Goal: Communication & Community: Ask a question

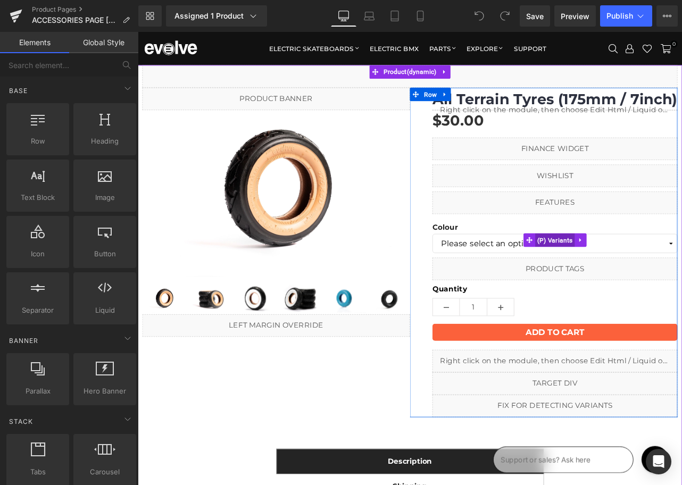
click at [612, 279] on span "(P) Variants" at bounding box center [631, 278] width 47 height 16
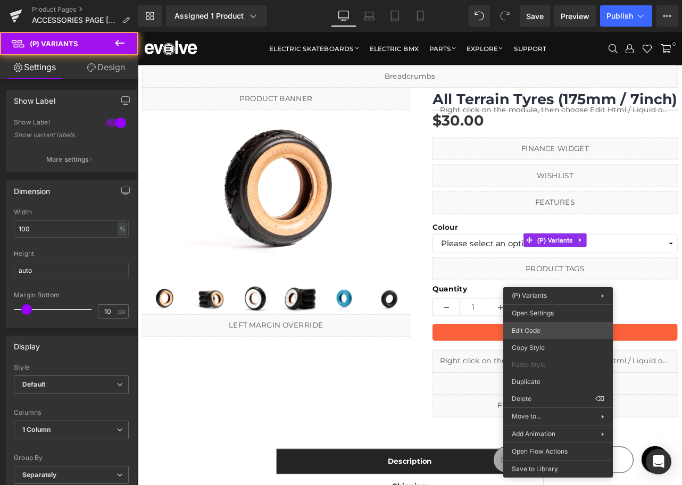
click at [541, 0] on div "(P) Variants You are previewing how the will restyle your page. You can not edi…" at bounding box center [341, 0] width 682 height 0
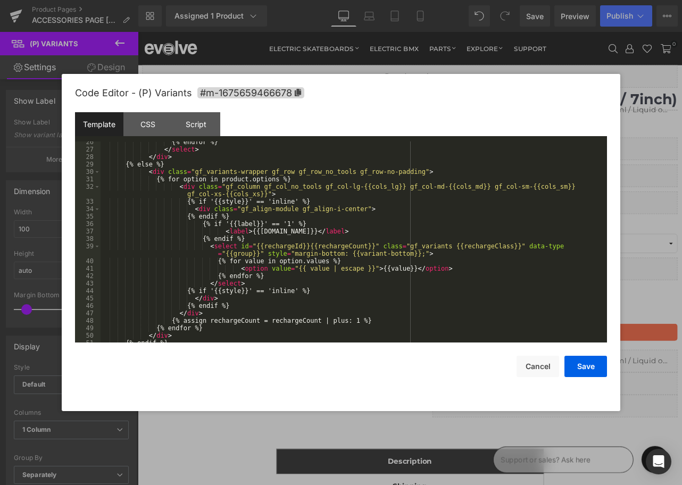
scroll to position [246, 0]
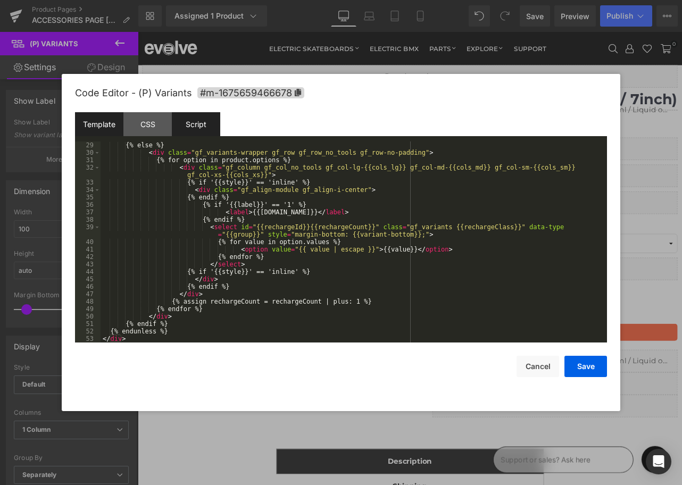
click at [205, 128] on div "Script" at bounding box center [196, 124] width 48 height 24
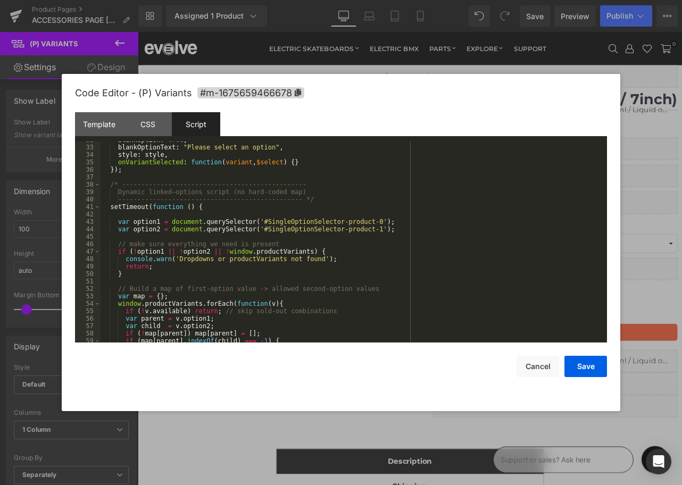
scroll to position [244, 0]
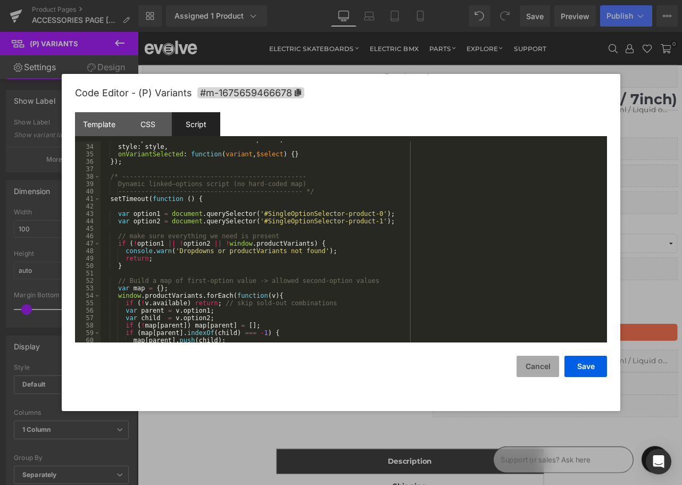
click at [534, 367] on button "Cancel" at bounding box center [538, 366] width 43 height 21
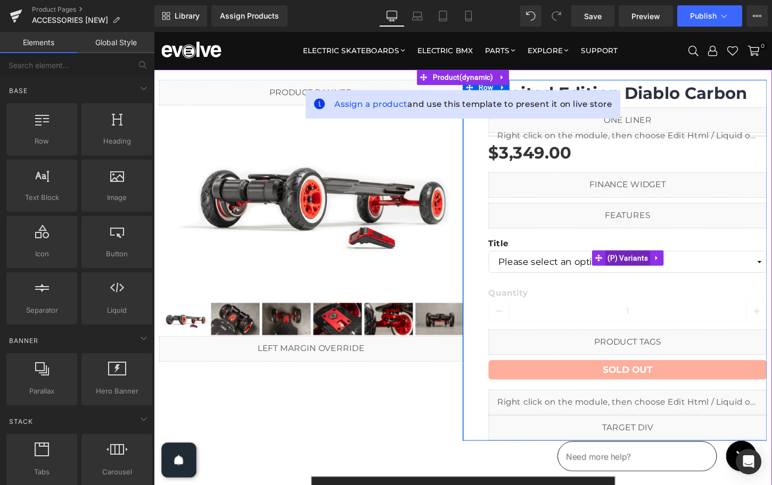
click at [646, 269] on span "(P) Variants" at bounding box center [647, 268] width 47 height 16
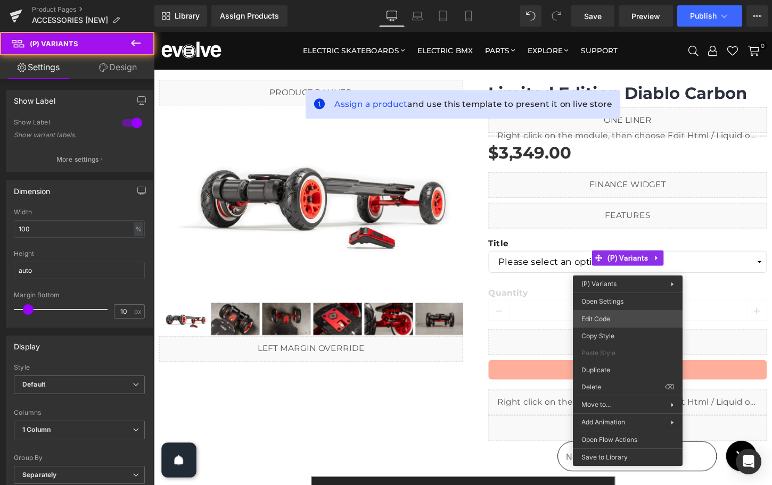
click at [616, 0] on div "(P) Variants You are previewing how the will restyle your page. You can not edi…" at bounding box center [386, 0] width 772 height 0
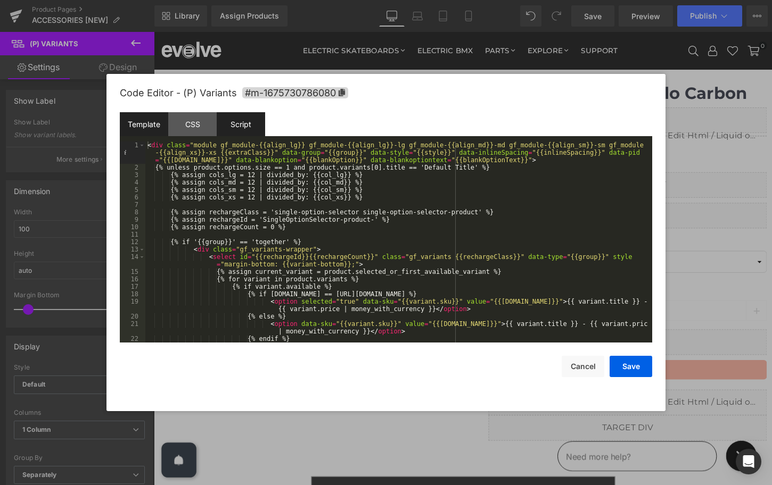
click at [244, 131] on div "Script" at bounding box center [241, 124] width 48 height 24
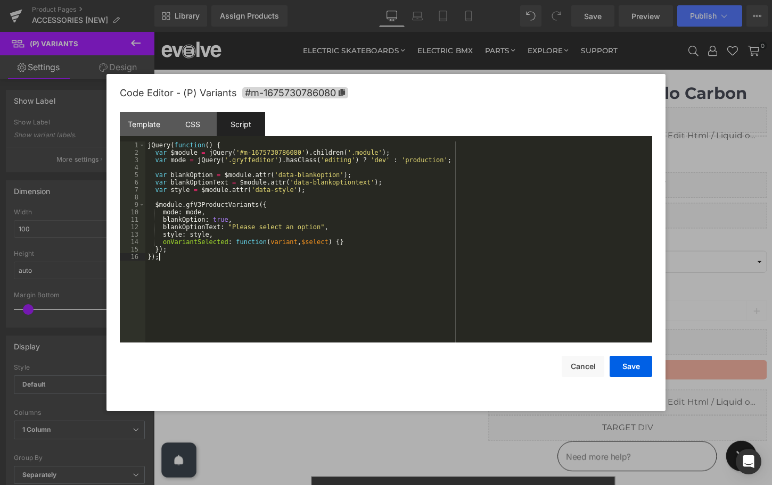
click at [201, 289] on div "jQuery ( function ( ) { var $module = jQuery ( '#m-1675730786080' ) . children …" at bounding box center [398, 250] width 507 height 216
click at [592, 379] on div "Code Editor - (P) Variants #m-1675730786080 Template CSS Script Data 1 2 3 4 5 …" at bounding box center [386, 242] width 532 height 337
click at [584, 369] on button "Cancel" at bounding box center [582, 366] width 43 height 21
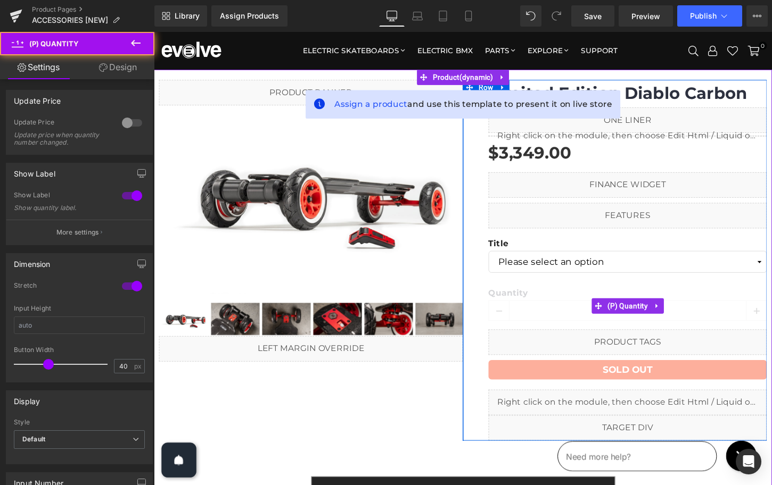
click at [577, 309] on label "Quantity" at bounding box center [647, 305] width 290 height 13
click at [632, 316] on span "(P) Quantity" at bounding box center [648, 318] width 48 height 16
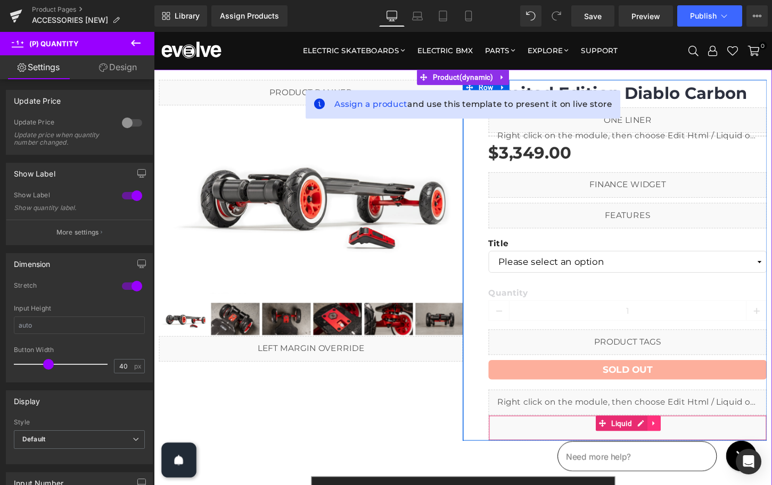
click at [672, 439] on icon at bounding box center [674, 440] width 7 height 8
click at [684, 440] on icon at bounding box center [681, 439] width 7 height 7
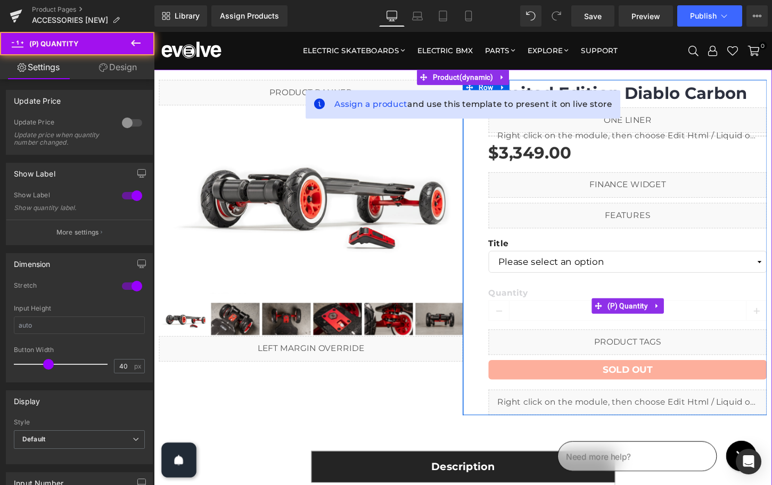
click at [574, 310] on label "Quantity" at bounding box center [647, 305] width 290 height 13
click at [638, 320] on span "(P) Quantity" at bounding box center [648, 318] width 48 height 16
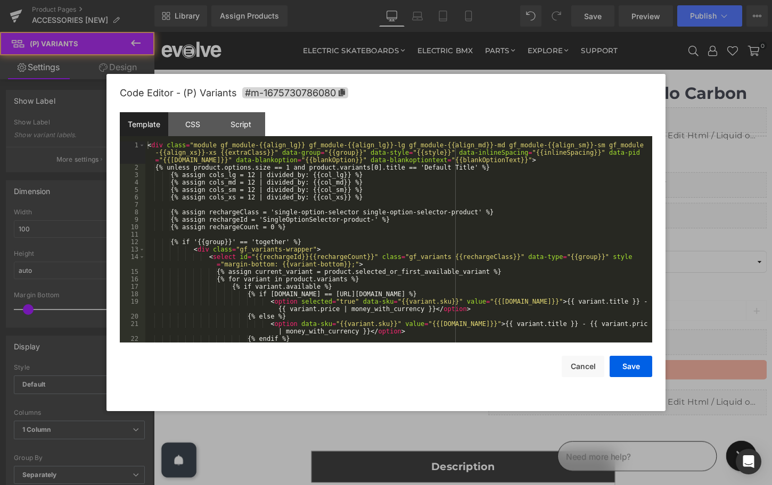
click at [591, 0] on div "(P) Variants You are previewing how the will restyle your page. You can not edi…" at bounding box center [386, 0] width 772 height 0
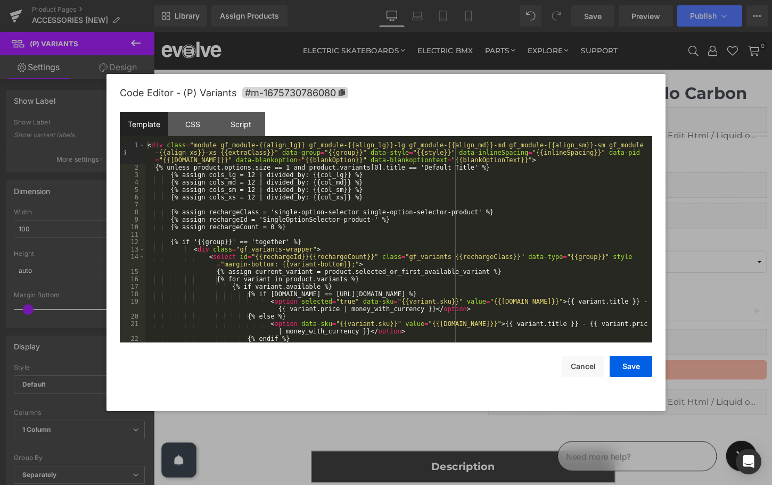
click at [310, 218] on div "< div class = "module gf_module-{{align_lg}} gf_module-{{align_lg}}-lg gf_modul…" at bounding box center [396, 257] width 502 height 231
click at [192, 128] on div "CSS" at bounding box center [192, 124] width 48 height 24
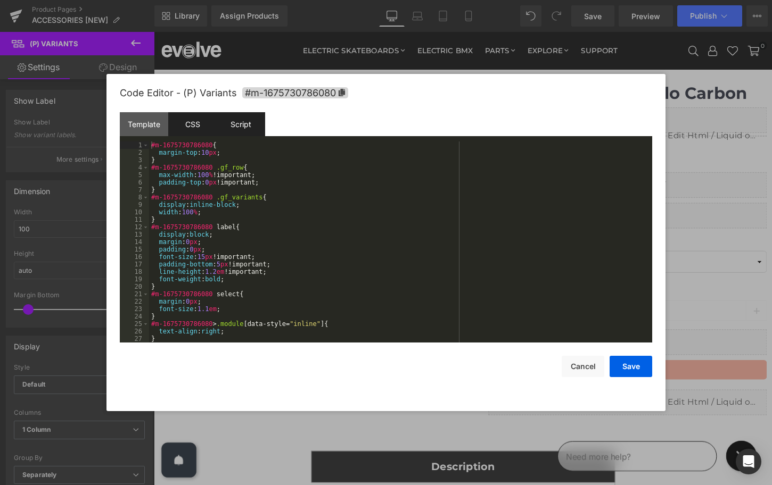
click at [244, 126] on div "Script" at bounding box center [241, 124] width 48 height 24
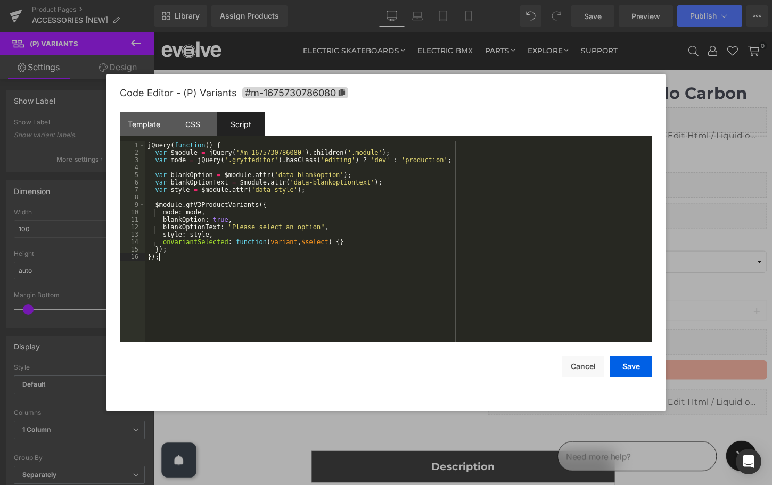
click at [193, 295] on div "jQuery ( function ( ) { var $module = jQuery ( '#m-1675730786080' ) . children …" at bounding box center [398, 250] width 507 height 216
click at [219, 260] on div "jQuery ( function ( ) { var $module = jQuery ( '#m-1675730786080' ) . children …" at bounding box center [398, 250] width 507 height 216
click at [622, 363] on button "Save" at bounding box center [630, 366] width 43 height 21
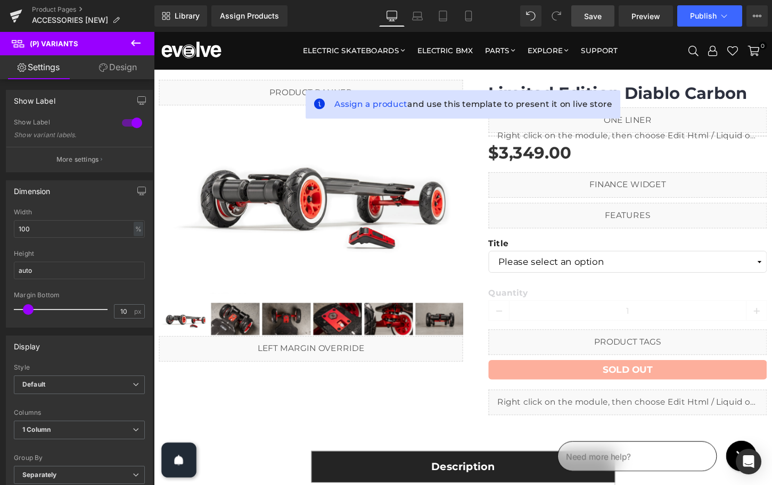
click at [589, 15] on span "Save" at bounding box center [593, 16] width 18 height 11
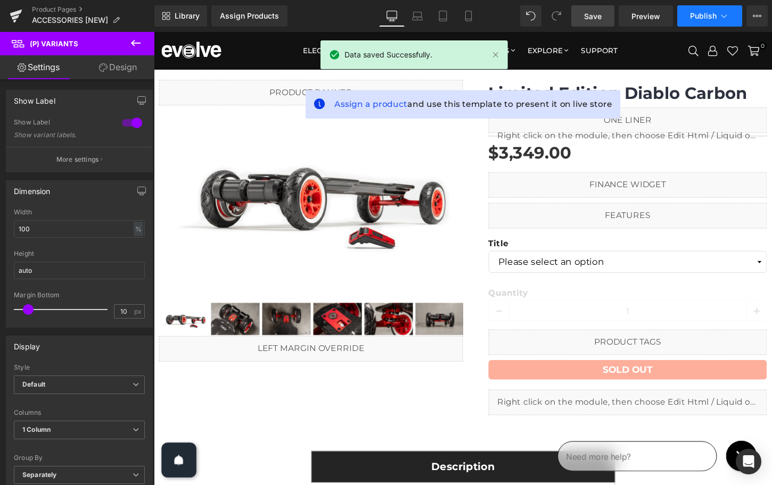
click at [692, 16] on span "Publish" at bounding box center [703, 16] width 27 height 9
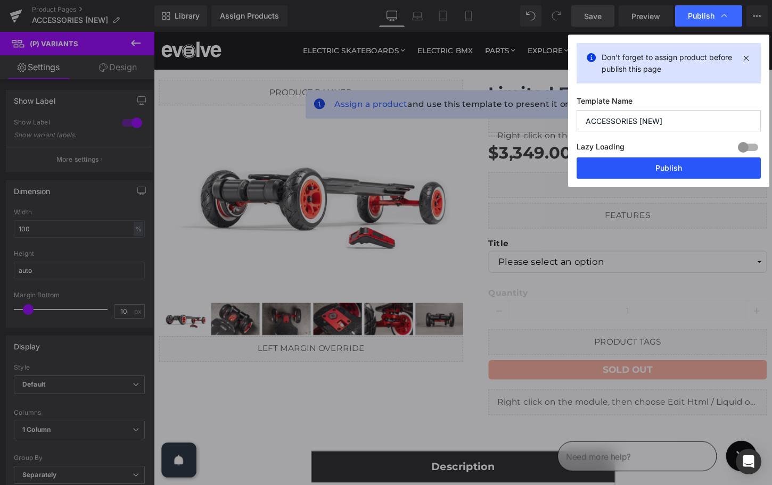
click at [643, 167] on button "Publish" at bounding box center [668, 168] width 184 height 21
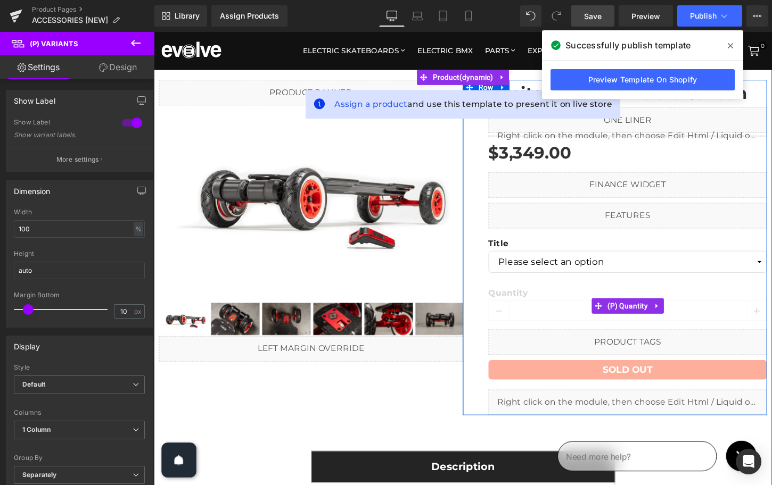
click at [580, 310] on label "Quantity" at bounding box center [647, 305] width 290 height 13
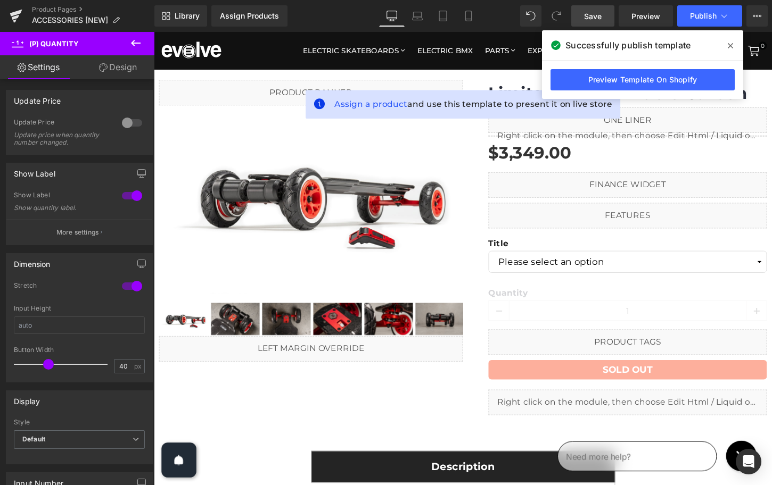
click at [729, 44] on icon at bounding box center [730, 46] width 5 height 9
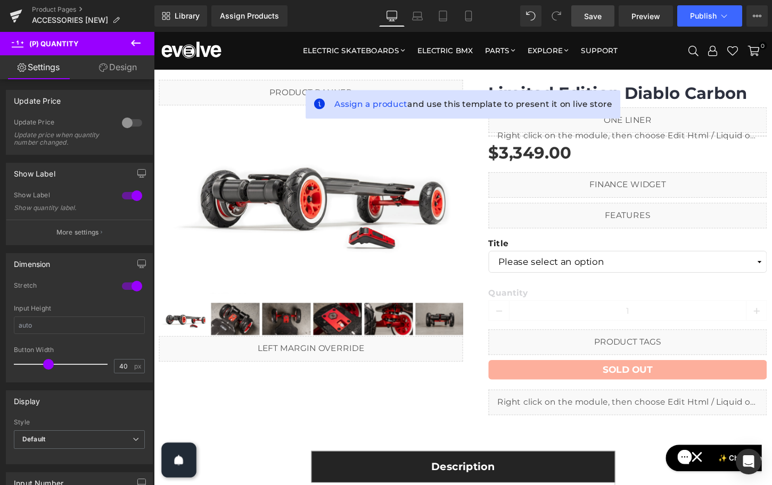
click at [129, 41] on icon at bounding box center [135, 43] width 13 height 13
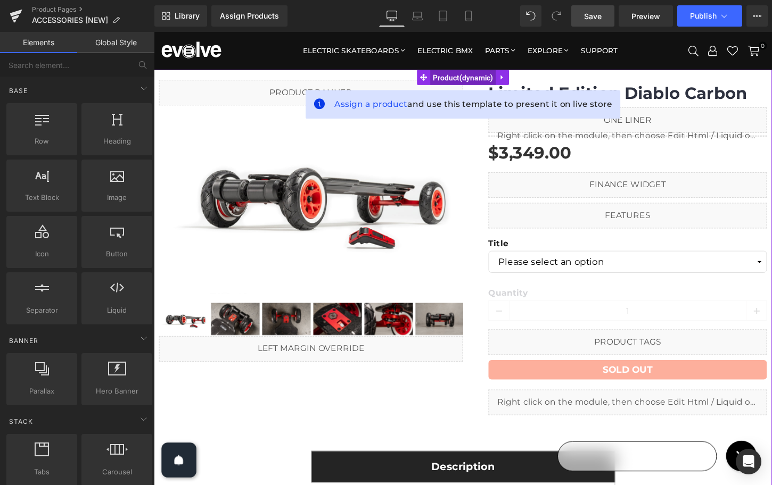
click at [482, 80] on span "Product" at bounding box center [476, 80] width 68 height 16
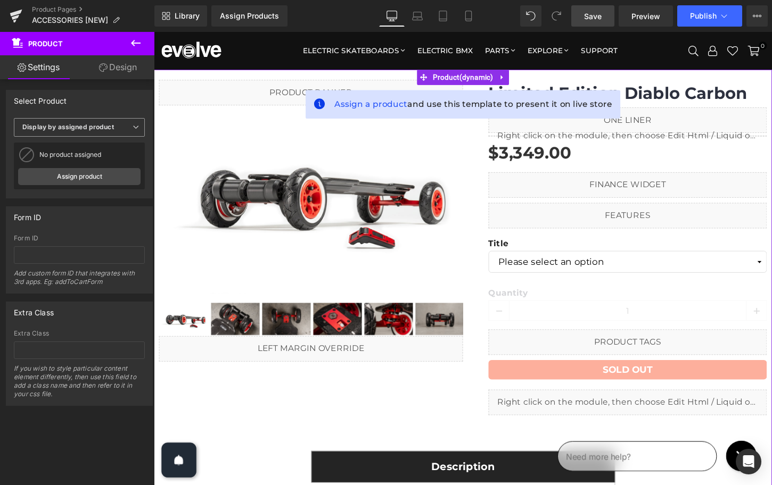
click at [68, 129] on b "Display by assigned product" at bounding box center [68, 127] width 92 height 8
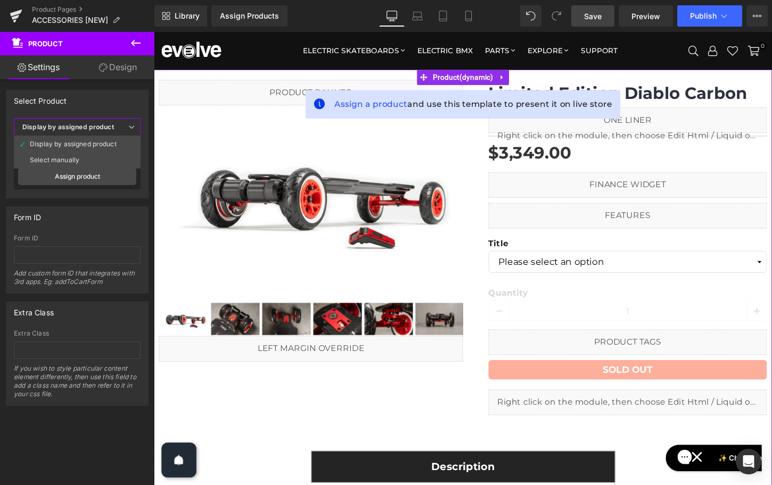
click at [71, 100] on div "Select Product" at bounding box center [77, 100] width 142 height 20
click at [66, 128] on b "Display by assigned product" at bounding box center [68, 127] width 92 height 8
click at [63, 156] on div "Select manually" at bounding box center [54, 159] width 49 height 7
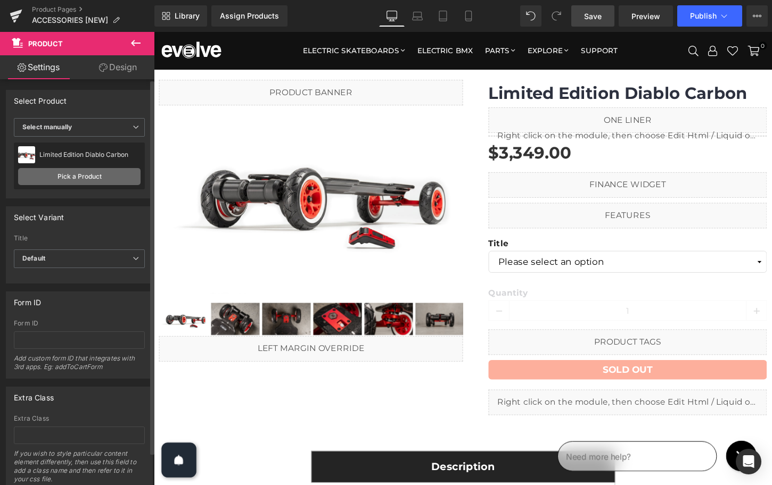
click at [69, 176] on link "Pick a Product" at bounding box center [79, 176] width 122 height 17
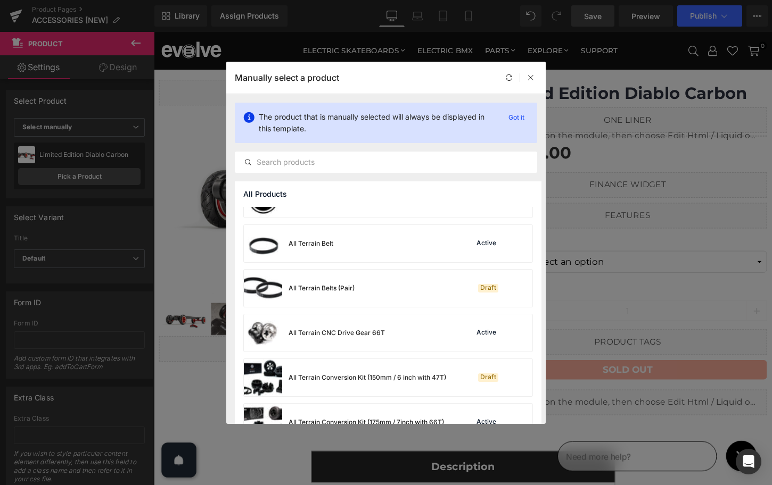
scroll to position [208, 0]
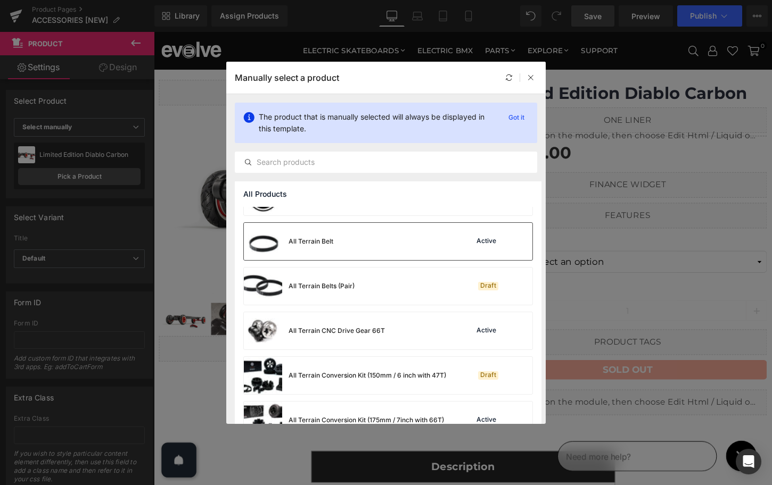
click at [347, 242] on div "All Terrain Belt Active" at bounding box center [388, 241] width 288 height 37
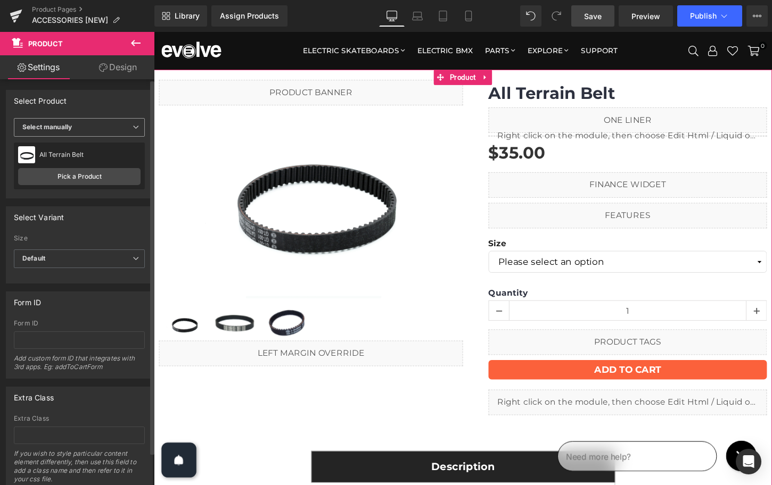
click at [70, 125] on b "Select manually" at bounding box center [46, 127] width 49 height 8
click at [69, 139] on li "Display by assigned product" at bounding box center [77, 144] width 127 height 16
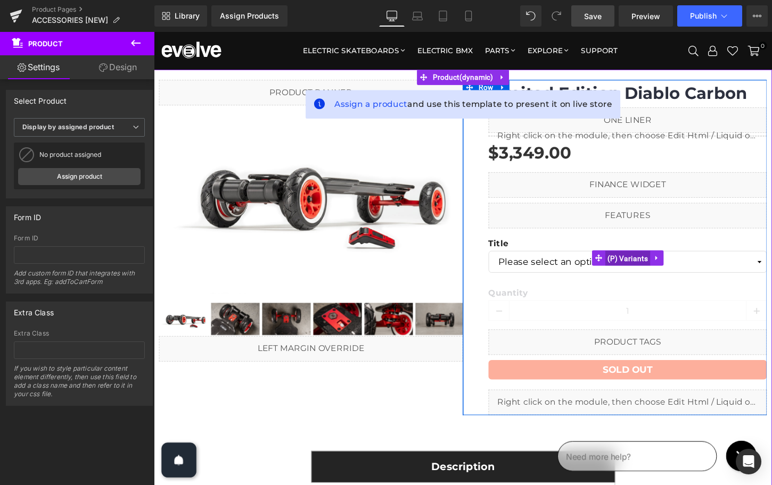
click at [639, 269] on span "(P) Variants" at bounding box center [647, 268] width 47 height 16
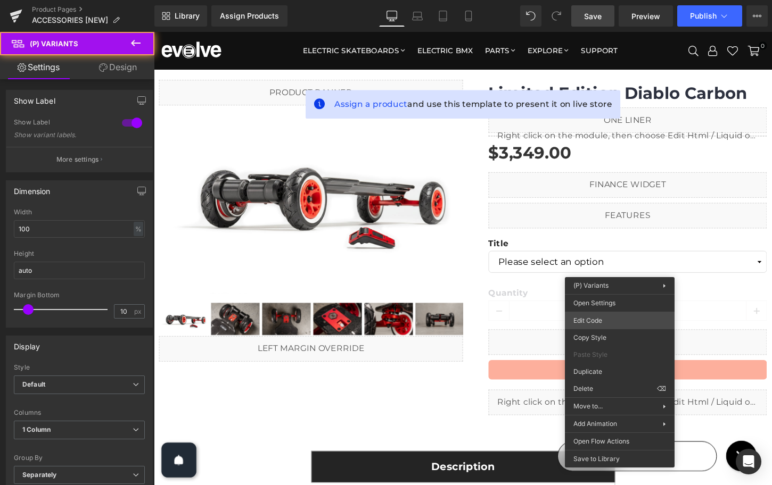
click at [599, 0] on div "(P) Variants You are previewing how the will restyle your page. You can not edi…" at bounding box center [386, 0] width 772 height 0
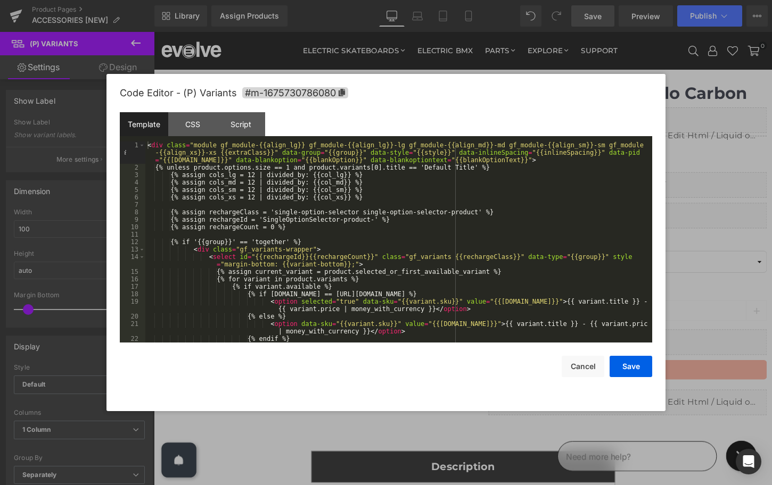
click at [280, 202] on div "< div class = "module gf_module-{{align_lg}} gf_module-{{align_lg}}-lg gf_modul…" at bounding box center [396, 257] width 502 height 231
click at [197, 123] on div "CSS" at bounding box center [192, 124] width 48 height 24
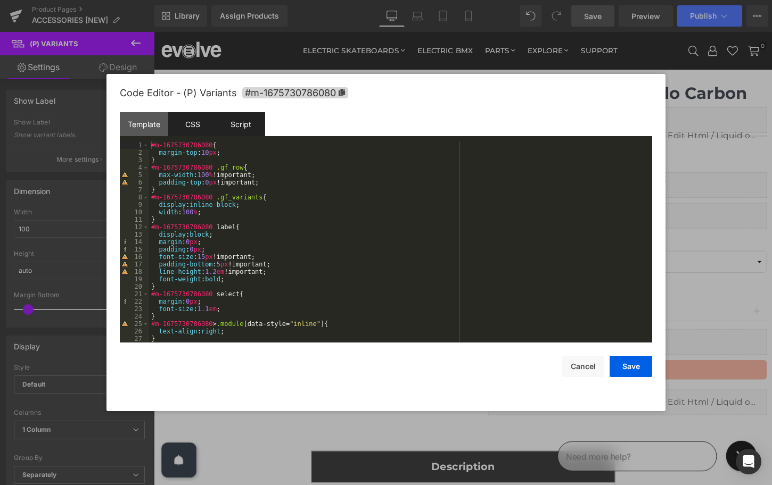
click at [237, 126] on div "Script" at bounding box center [241, 124] width 48 height 24
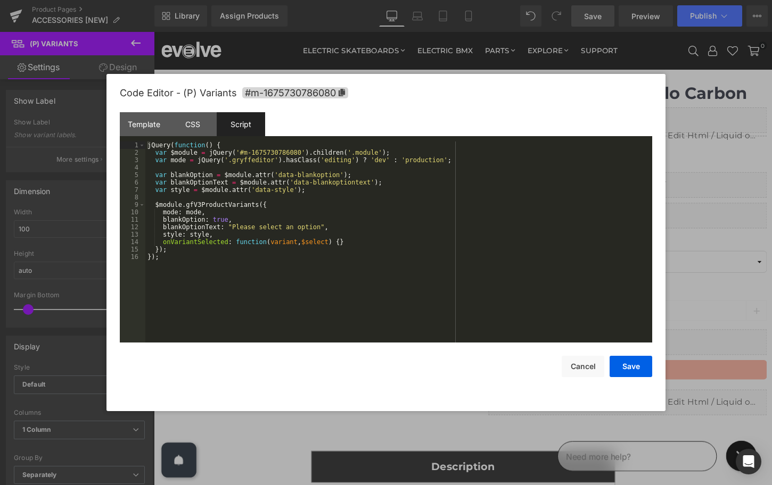
click at [224, 265] on div "jQuery ( function ( ) { var $module = jQuery ( '#m-1675730786080' ) . children …" at bounding box center [398, 250] width 507 height 216
click at [580, 368] on button "Cancel" at bounding box center [582, 366] width 43 height 21
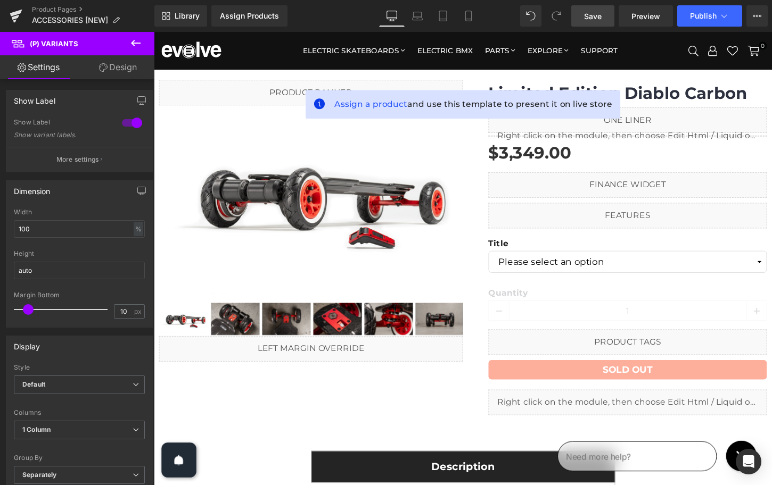
click at [600, 18] on span "Save" at bounding box center [593, 16] width 18 height 11
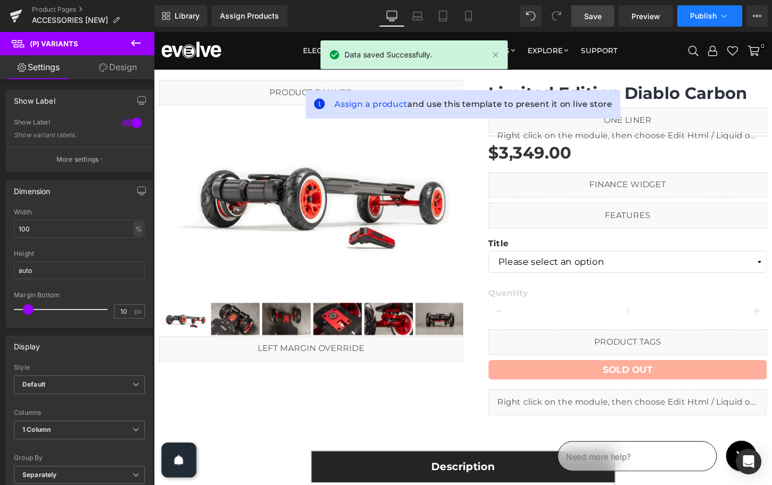
click at [703, 14] on span "Publish" at bounding box center [703, 16] width 27 height 9
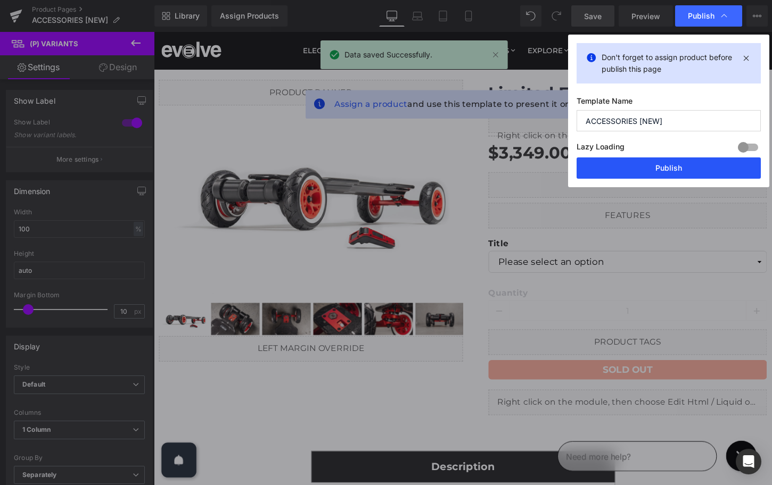
click at [654, 167] on button "Publish" at bounding box center [668, 168] width 184 height 21
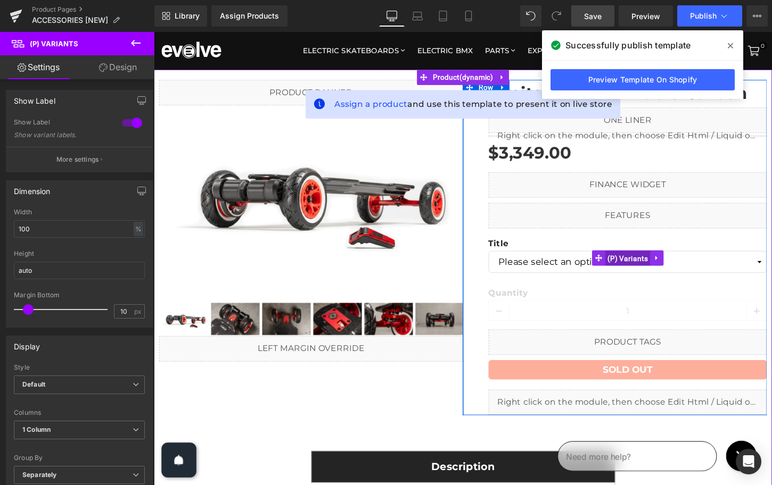
click at [648, 268] on span "(P) Variants" at bounding box center [647, 268] width 47 height 16
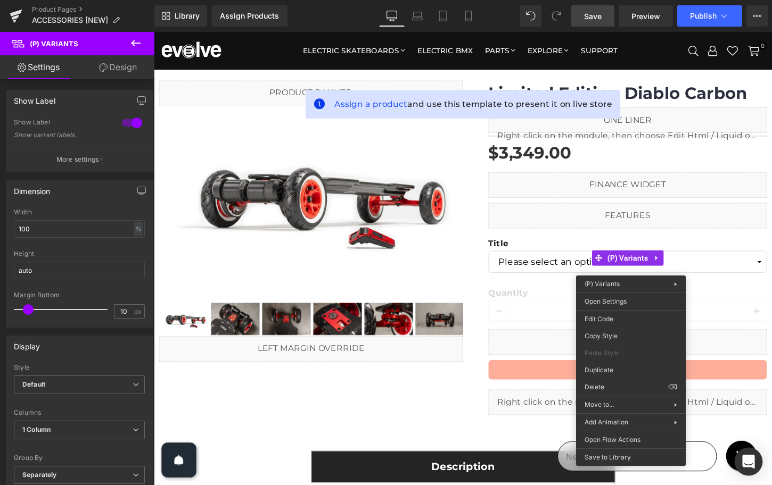
click at [741, 459] on div "Open Intercom Messenger" at bounding box center [748, 462] width 28 height 28
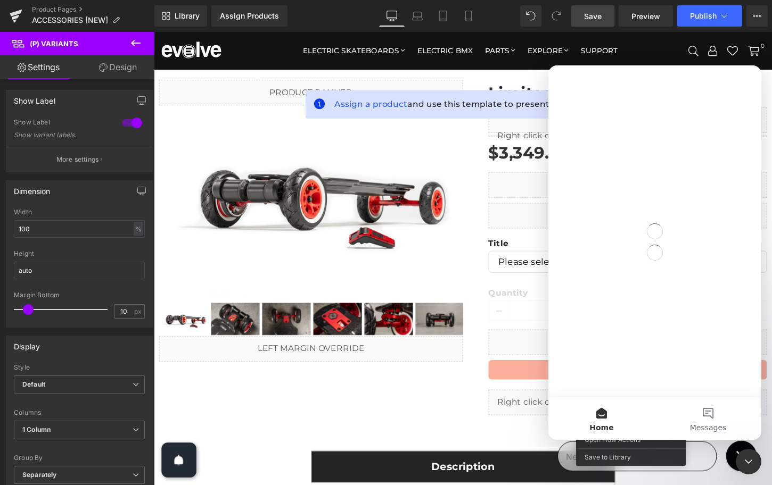
scroll to position [0, 0]
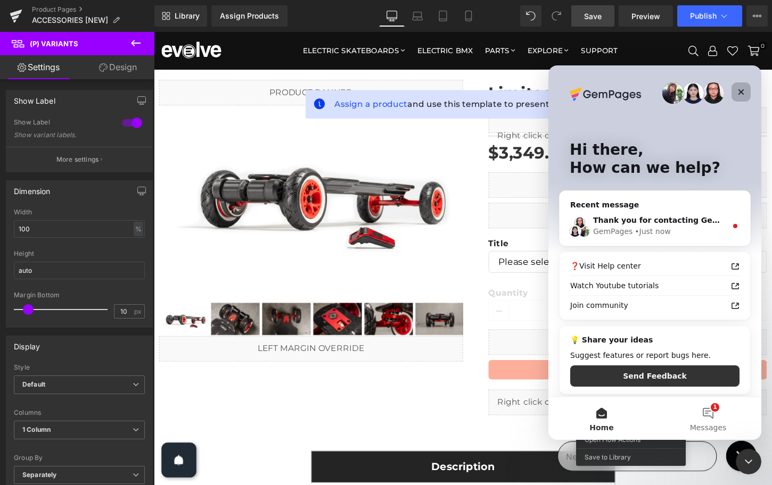
click at [740, 89] on icon "Close" at bounding box center [741, 92] width 9 height 9
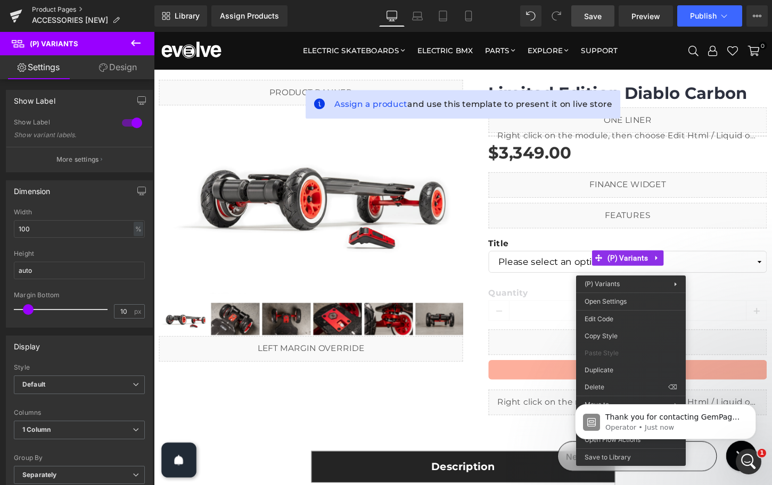
click at [57, 9] on link "Product Pages" at bounding box center [93, 9] width 122 height 9
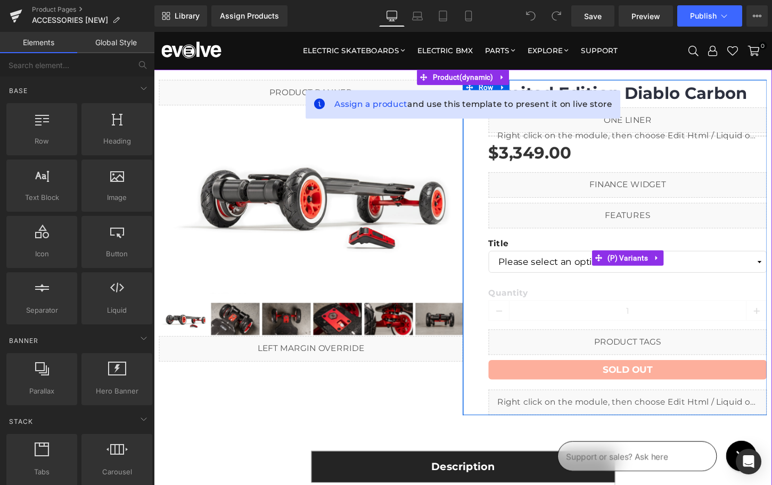
click at [649, 271] on span "(P) Variants" at bounding box center [647, 268] width 47 height 16
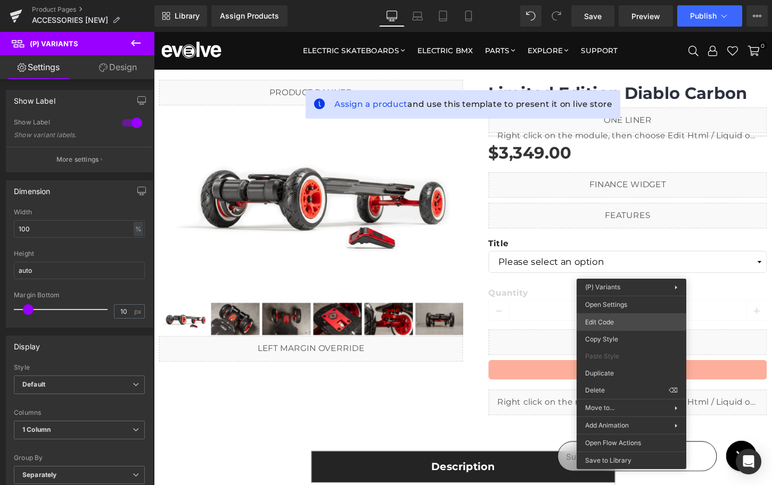
click at [616, 0] on div "(P) Variants You are previewing how the will restyle your page. You can not edi…" at bounding box center [386, 0] width 772 height 0
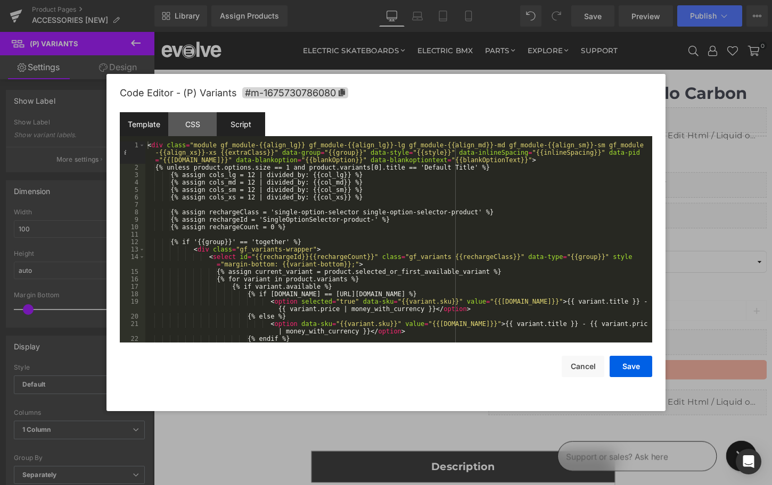
click at [230, 131] on div "Script" at bounding box center [241, 124] width 48 height 24
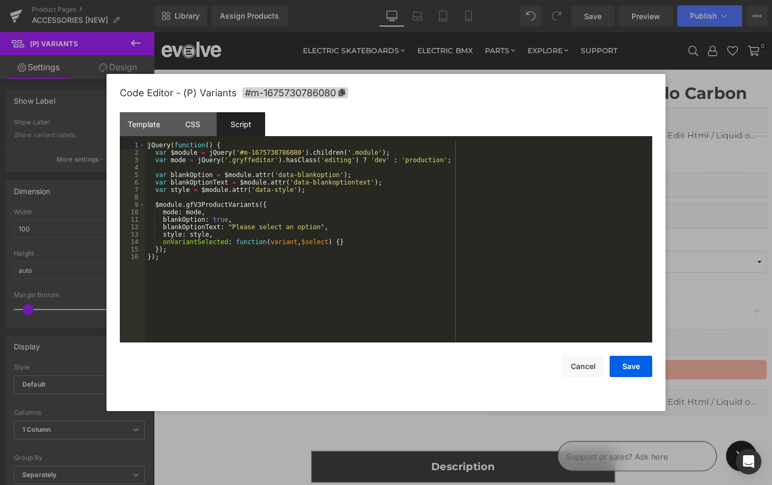
click at [186, 293] on div "jQuery ( function ( ) { var $module = jQuery ( '#m-1675730786080' ) . children …" at bounding box center [398, 250] width 507 height 216
click at [592, 367] on button "Cancel" at bounding box center [582, 366] width 43 height 21
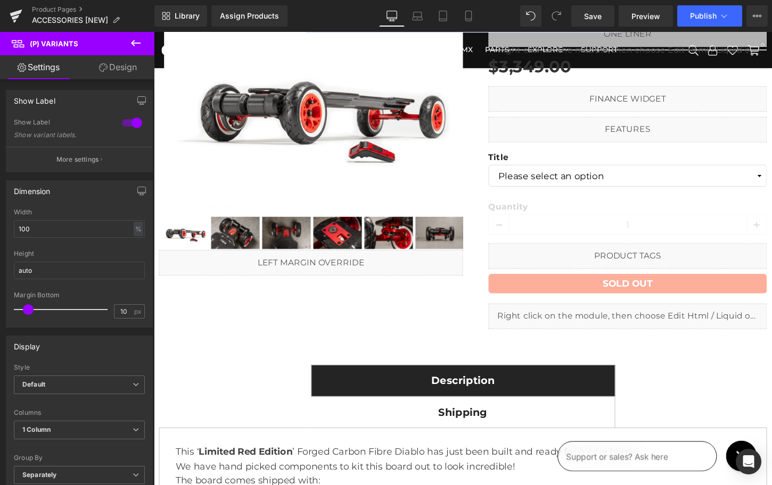
scroll to position [87, 0]
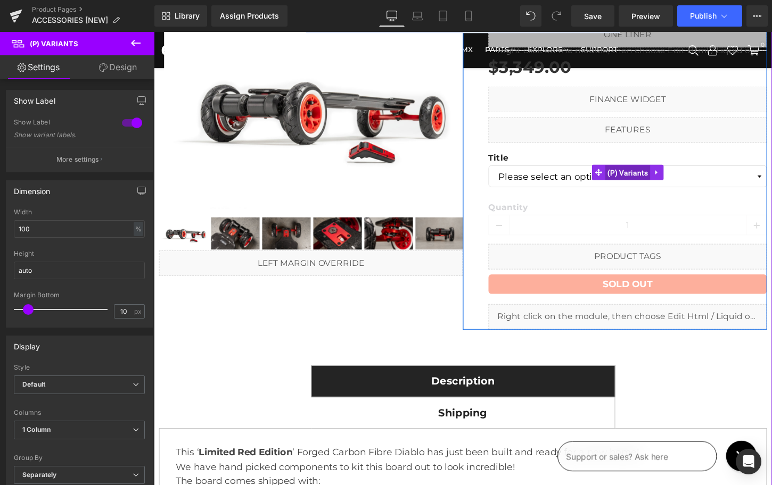
click at [638, 178] on span "(P) Variants" at bounding box center [647, 179] width 47 height 16
click at [663, 324] on link at bounding box center [661, 324] width 14 height 16
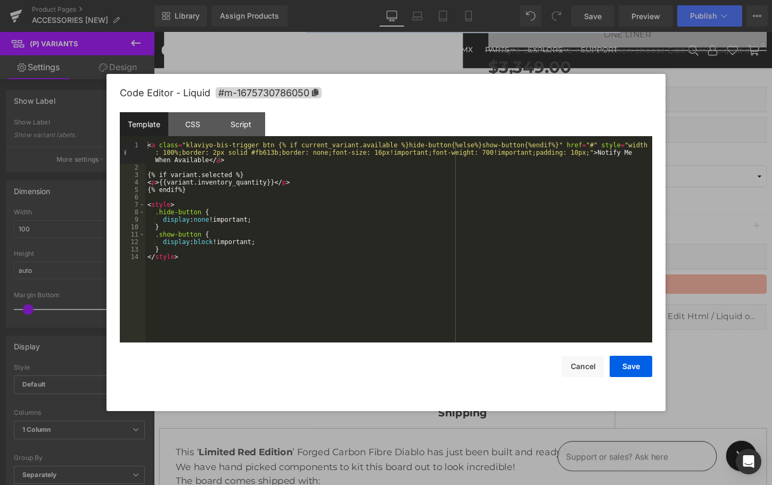
click at [552, 293] on div "< a class = "klaviyo-bis-trigger btn {% if current_variant.available %}hide-but…" at bounding box center [398, 257] width 507 height 231
click at [591, 367] on button "Cancel" at bounding box center [582, 366] width 43 height 21
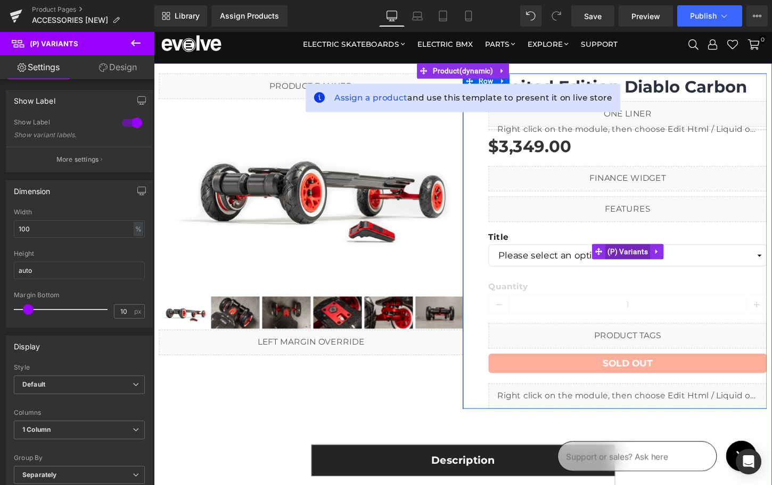
scroll to position [11, 0]
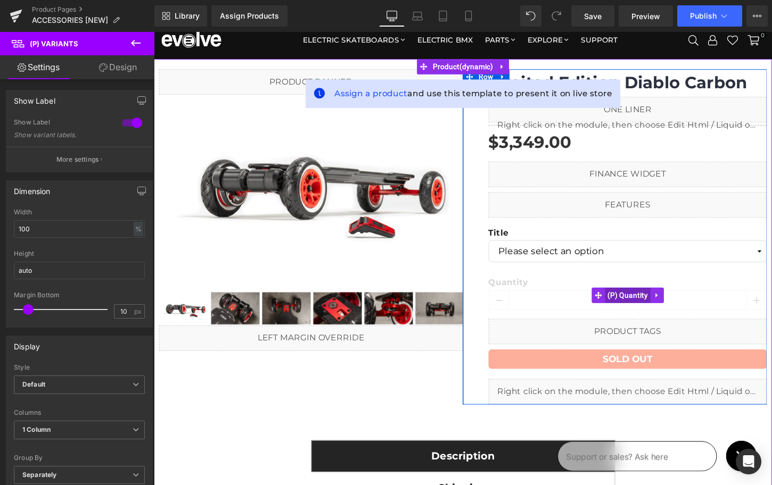
click at [634, 308] on span "(P) Quantity" at bounding box center [648, 307] width 48 height 16
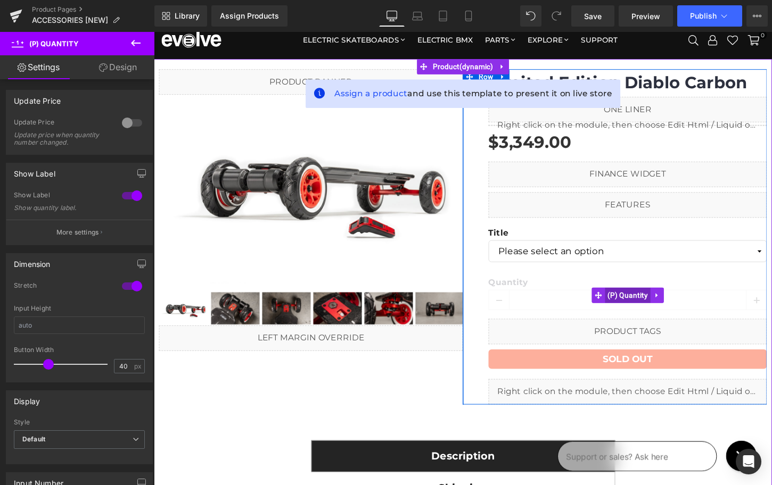
scroll to position [20, 0]
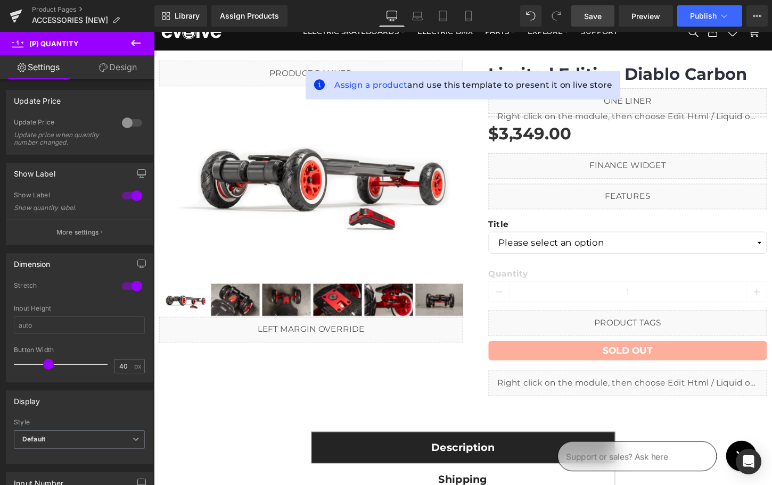
click at [594, 15] on span "Save" at bounding box center [593, 16] width 18 height 11
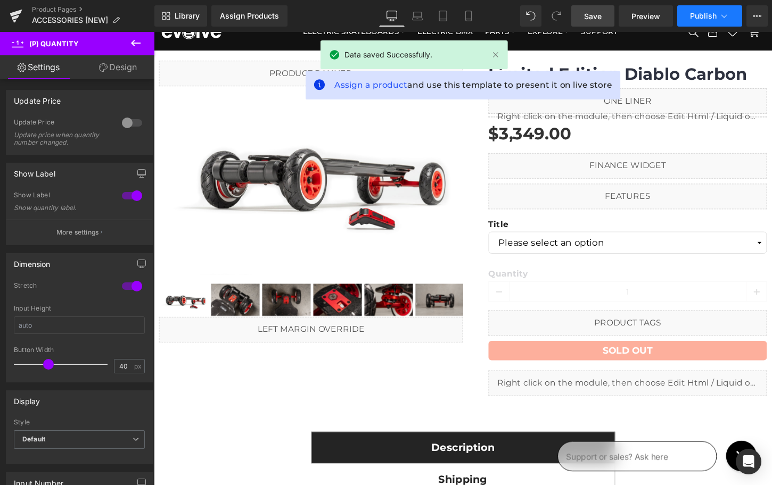
click at [715, 15] on span "Publish" at bounding box center [703, 16] width 27 height 9
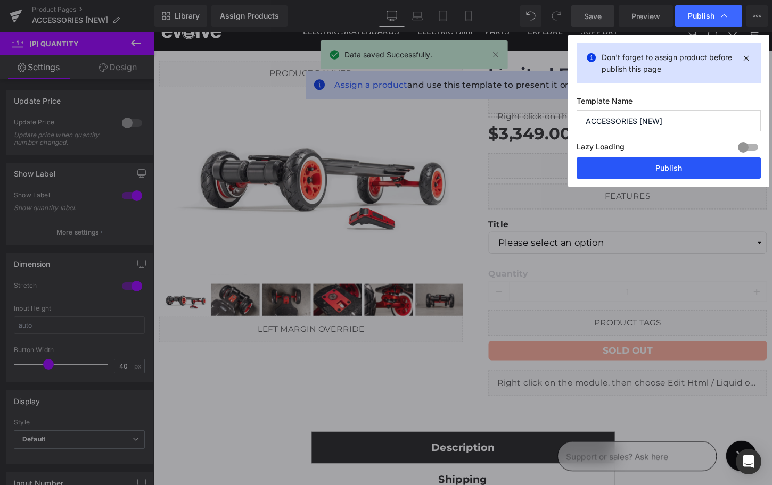
click at [677, 172] on button "Publish" at bounding box center [668, 168] width 184 height 21
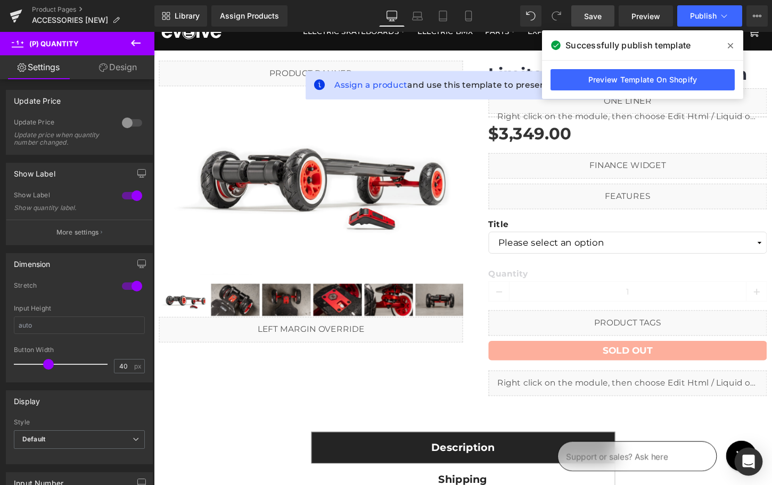
click at [746, 457] on icon "Open Intercom Messenger" at bounding box center [748, 462] width 12 height 14
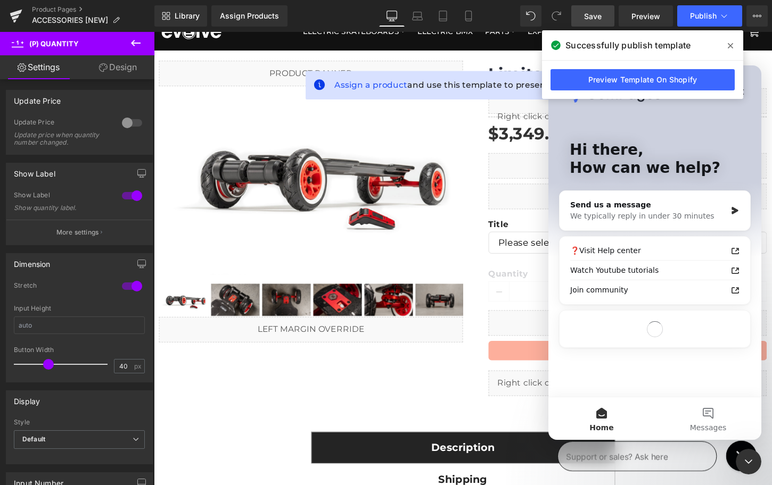
scroll to position [0, 0]
click at [631, 205] on div "Send us a message" at bounding box center [648, 205] width 156 height 11
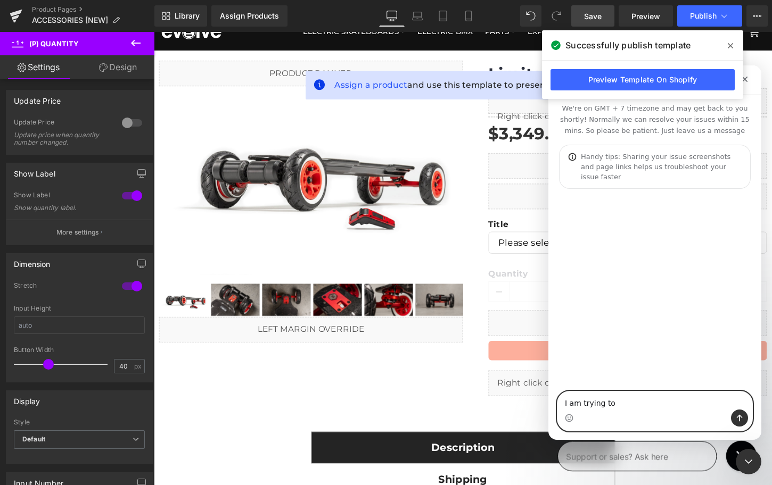
click at [586, 407] on textarea "I am trying to" at bounding box center [654, 401] width 195 height 18
paste textarea "When we have multiple variants and some "sub" variants are not available in all…"
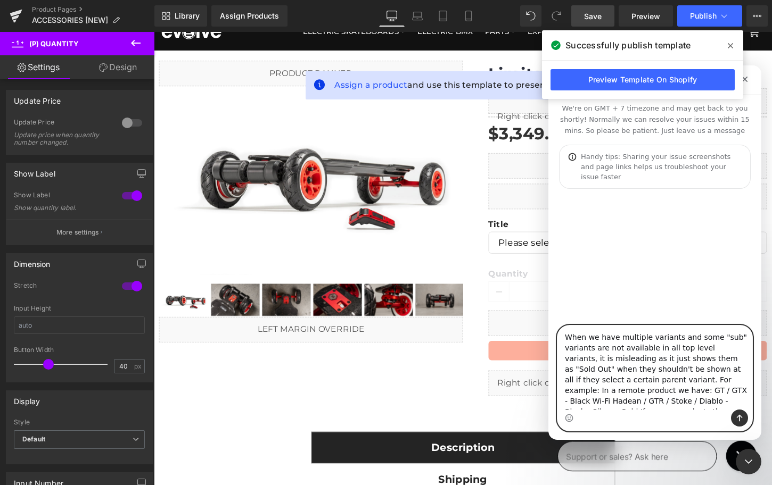
click at [672, 338] on textarea "When we have multiple variants and some "sub" variants are not available in all…" at bounding box center [654, 368] width 195 height 84
click at [662, 348] on textarea "When we have multiple variants (2) and some "sub" variants are not available in…" at bounding box center [654, 368] width 195 height 84
click at [640, 381] on textarea "When we have multiple variants (2) and some "sub" variants are not available in…" at bounding box center [654, 368] width 195 height 84
click at [642, 381] on textarea "When we have multiple variants (2) and some "sub" variants are not available in…" at bounding box center [654, 368] width 195 height 84
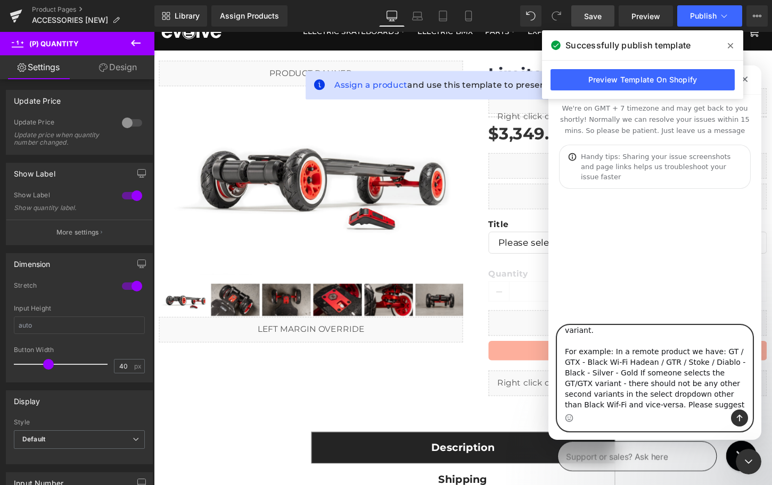
scroll to position [61, 0]
click at [712, 341] on textarea "When we have multiple variants (2) and some "sub" variants are not available in…" at bounding box center [654, 368] width 195 height 84
click at [598, 350] on textarea "When we have multiple variants (2) and some "sub" variants are not available in…" at bounding box center [654, 368] width 195 height 84
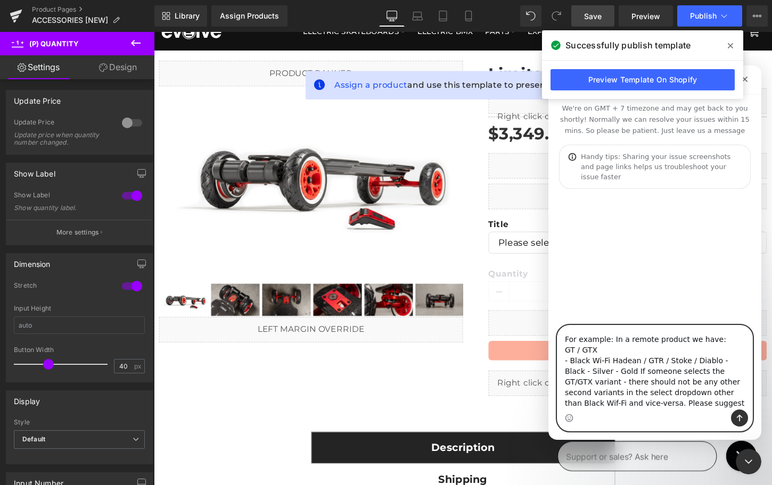
click at [612, 350] on textarea "When we have multiple variants (2) and some "sub" variants are not available in…" at bounding box center [654, 368] width 195 height 84
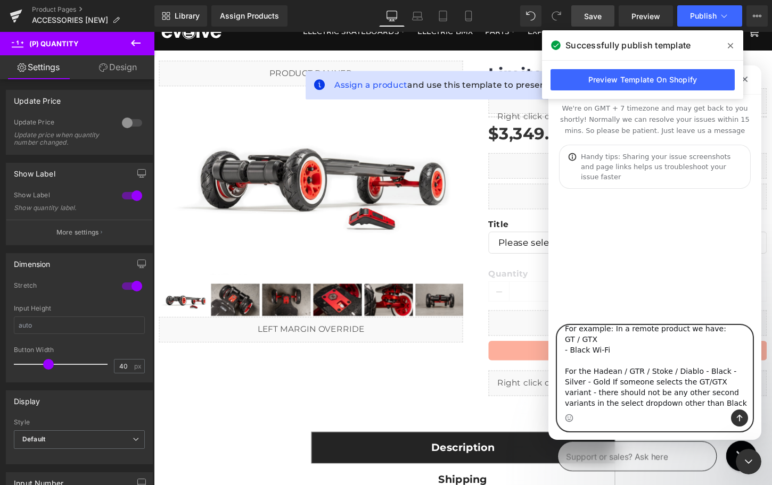
click at [695, 362] on textarea "When we have multiple variants (2) and some "sub" variants are not available in…" at bounding box center [654, 368] width 195 height 84
click at [591, 362] on textarea "When we have multiple variants (2) and some "sub" variants are not available in…" at bounding box center [654, 368] width 195 height 84
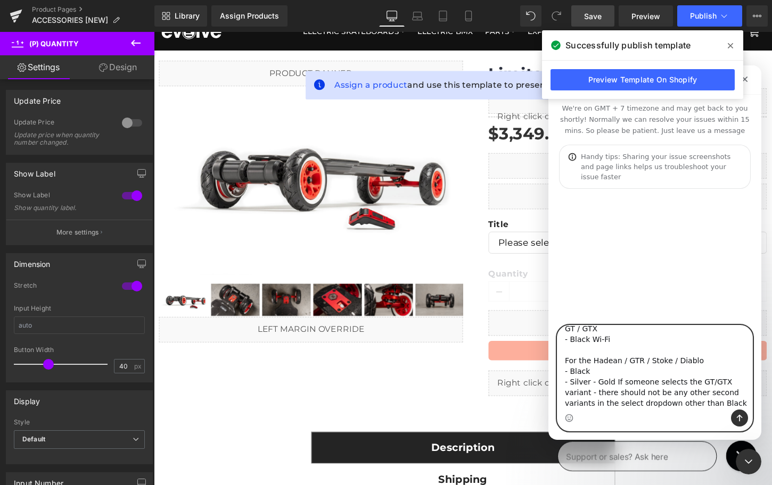
scroll to position [104, 0]
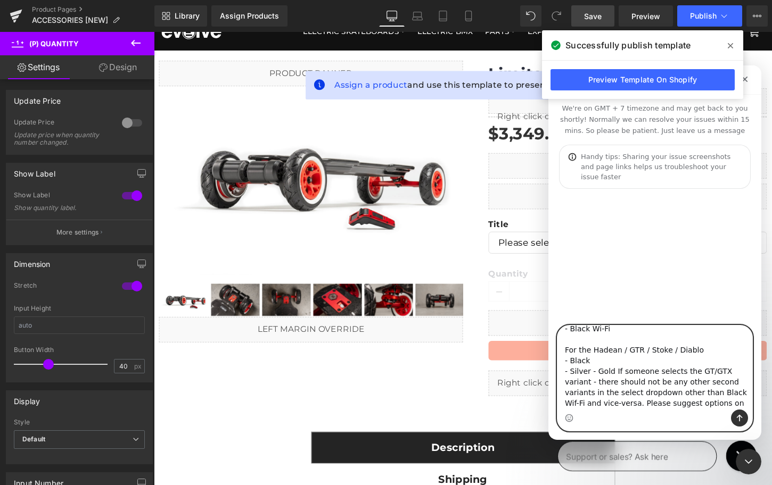
click at [591, 361] on textarea "When we have multiple variants (2) and some "sub" variants are not available in…" at bounding box center [654, 368] width 195 height 84
click at [588, 372] on textarea "When we have multiple variants (2) and some "sub" variants are not available in…" at bounding box center [654, 368] width 195 height 84
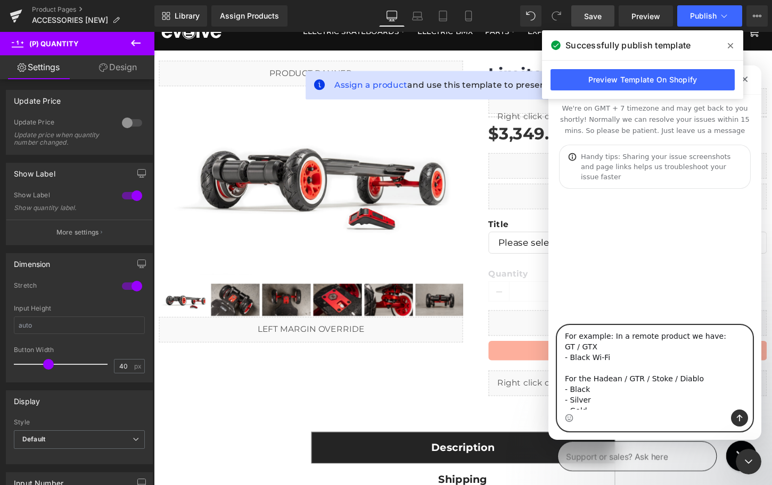
scroll to position [106, 0]
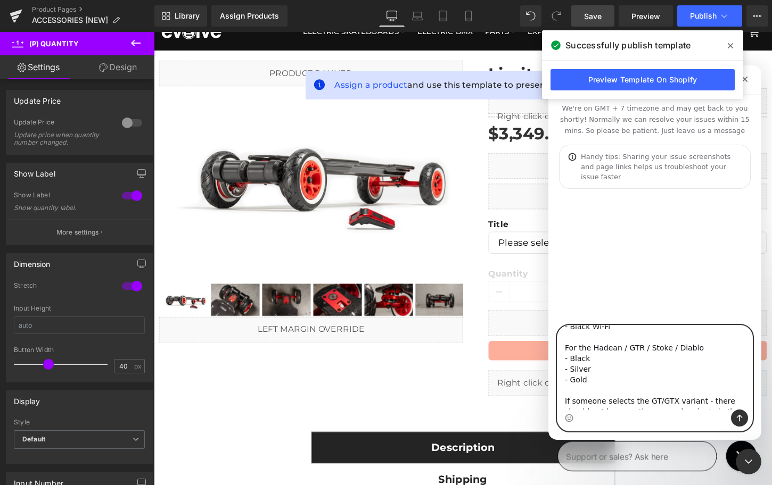
click at [584, 380] on textarea "When we have multiple variants (2) and some "sub" variants are not available in…" at bounding box center [654, 368] width 195 height 84
paste textarea "https://www.rideevolve.com.au/products/phaze-remote"
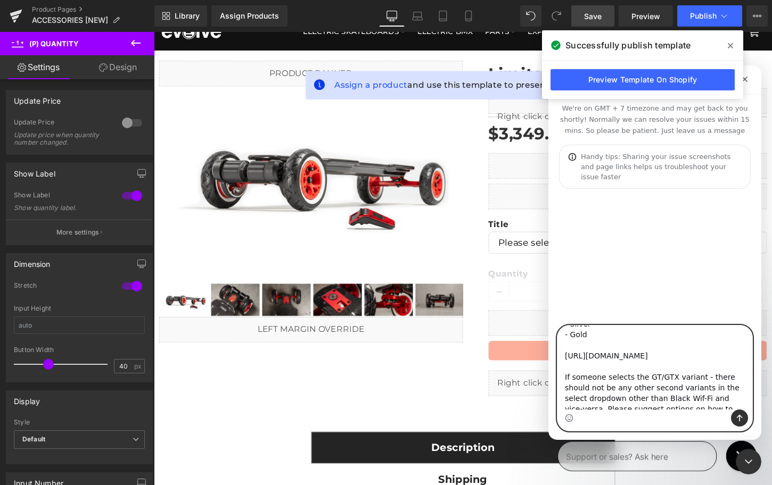
scroll to position [158, 0]
click at [571, 380] on textarea "When we have multiple variants (2) and some "sub" variants are not available in…" at bounding box center [654, 368] width 195 height 84
click at [737, 395] on textarea "When we have multiple variants (2) and some "sub" variants are not available in…" at bounding box center [654, 368] width 195 height 84
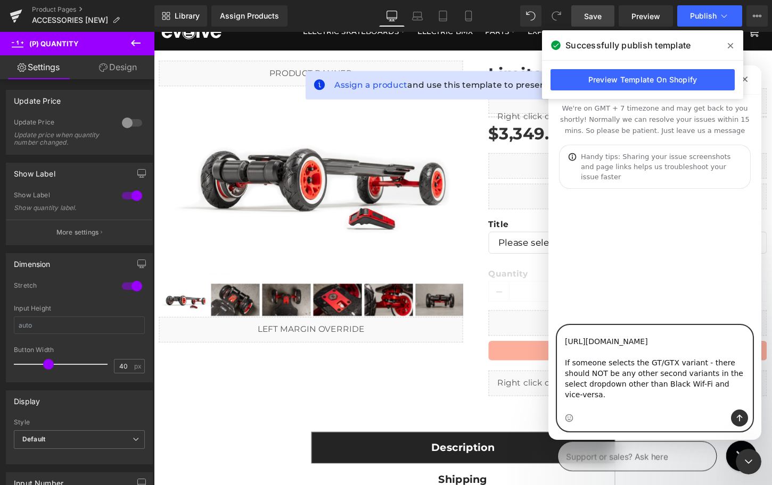
scroll to position [168, 0]
click at [697, 404] on textarea "When we have multiple variants (2) and some "sub" variants are not available in…" at bounding box center [654, 368] width 195 height 84
click at [693, 387] on textarea "When we have multiple variants (2) and some "sub" variants are not available in…" at bounding box center [654, 368] width 195 height 84
click at [746, 404] on textarea "When we have multiple variants (2) and some "sub" variants are not available in…" at bounding box center [654, 368] width 195 height 84
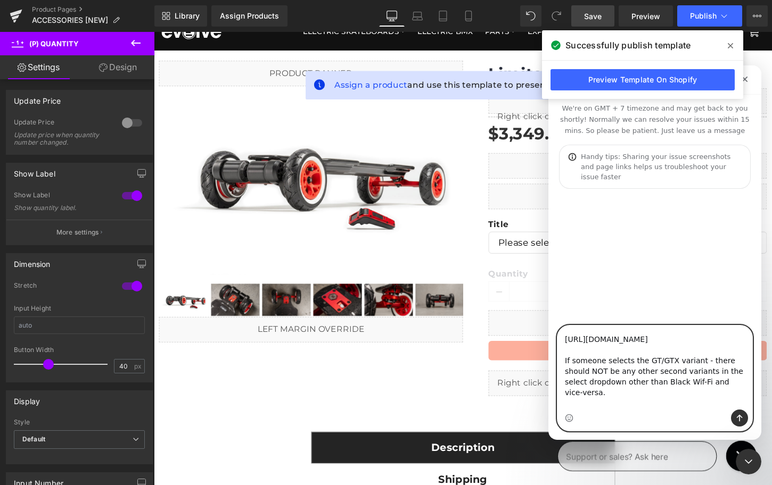
scroll to position [177, 0]
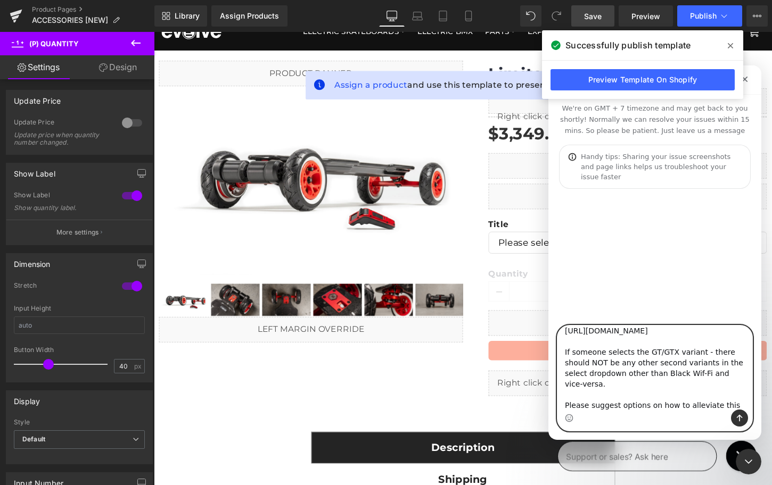
click at [604, 407] on textarea "When we have multiple variants (2) and some "sub" variants are not available in…" at bounding box center [654, 368] width 195 height 84
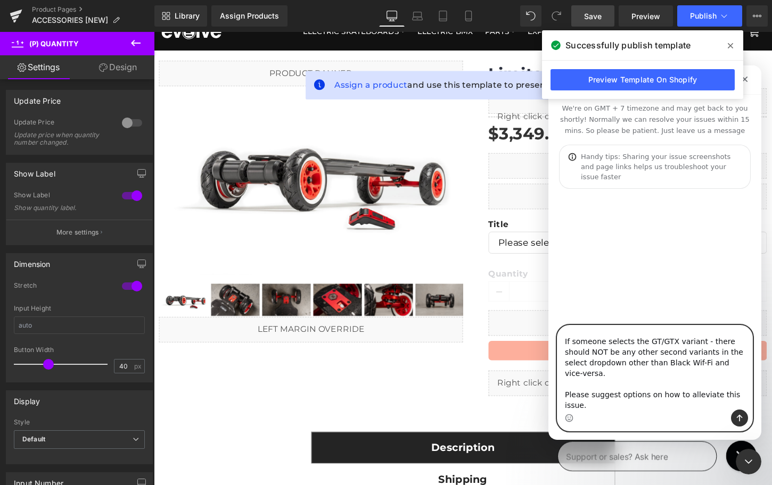
scroll to position [198, 0]
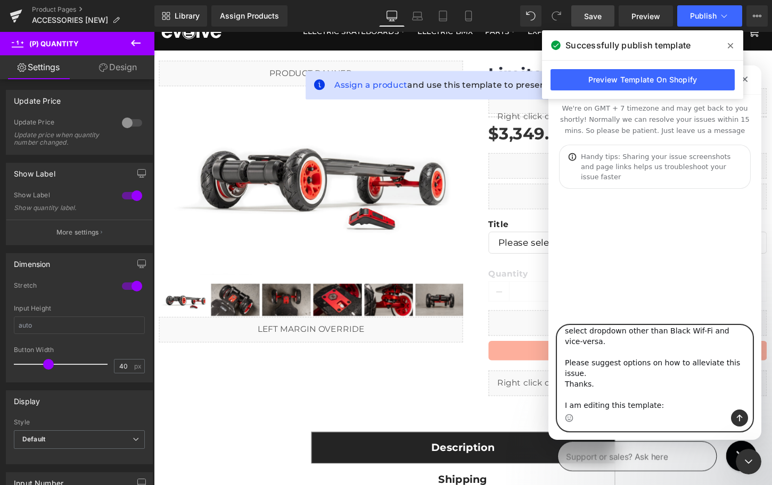
paste textarea "https://app.gempages.net/editor?id=1580444698&type=template-product&page=produc…"
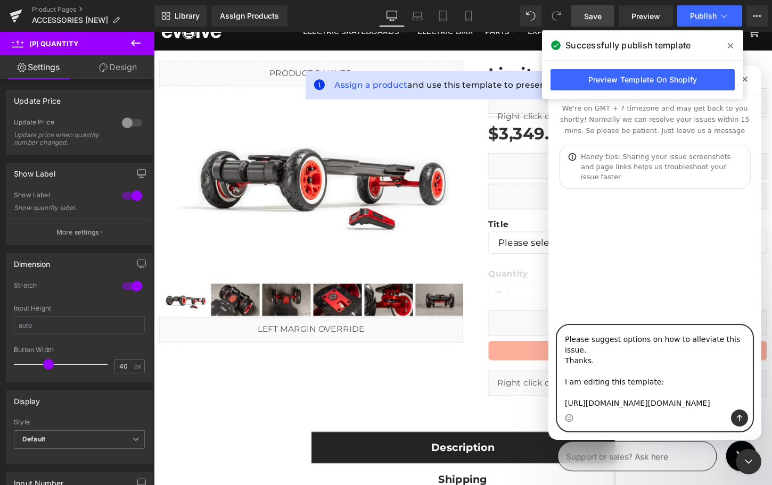
type textarea "When we have multiple variants (2) and some "sub" variants are not available in…"
click at [740, 422] on icon "Send a message…" at bounding box center [739, 418] width 9 height 9
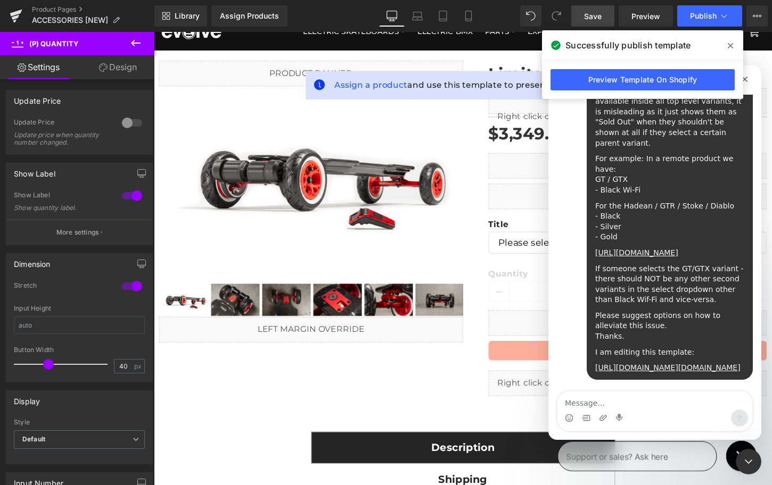
scroll to position [143, 0]
click at [728, 45] on icon at bounding box center [730, 46] width 5 height 9
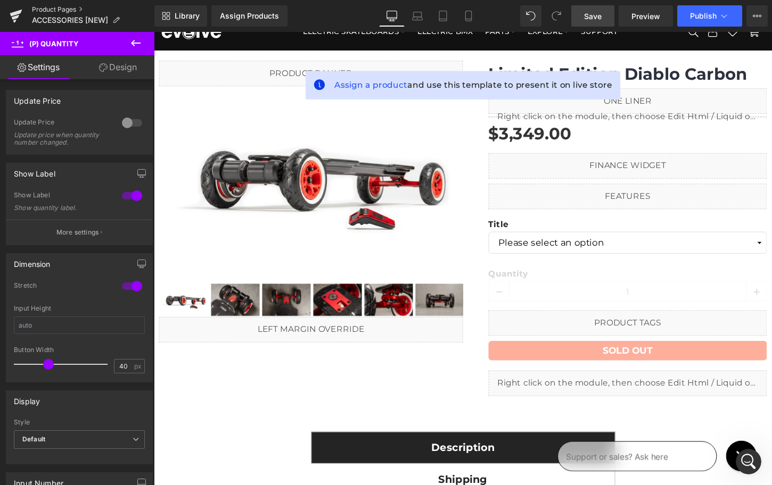
scroll to position [813, 0]
click at [49, 11] on link "Product Pages" at bounding box center [93, 9] width 122 height 9
